Goal: Check status

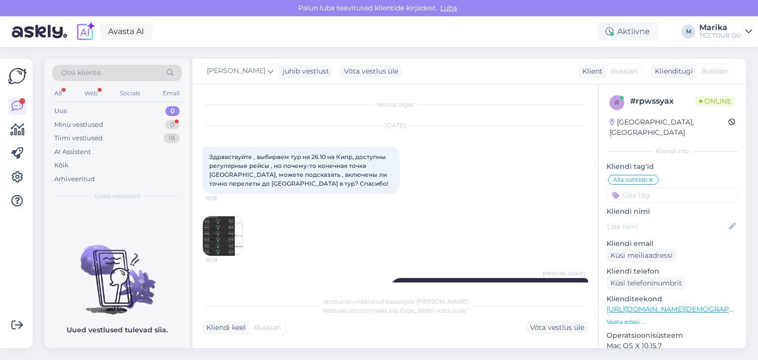
scroll to position [384, 0]
